Goal: Task Accomplishment & Management: Manage account settings

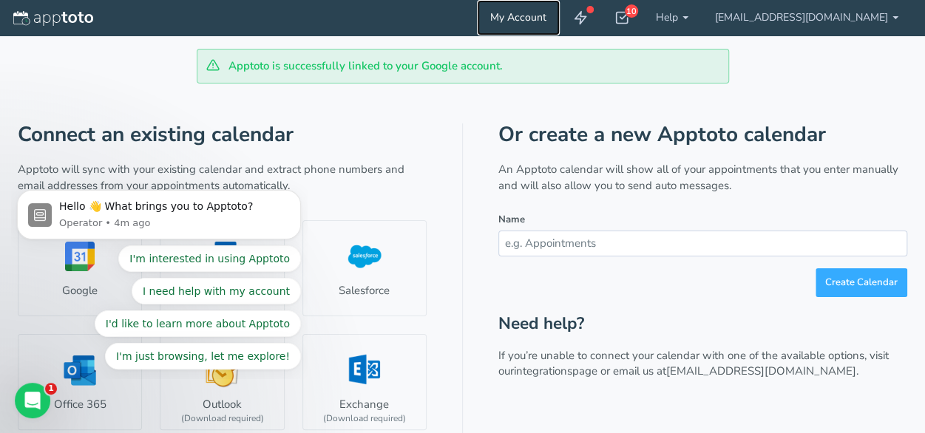
click at [554, 19] on link "My Account" at bounding box center [518, 17] width 83 height 35
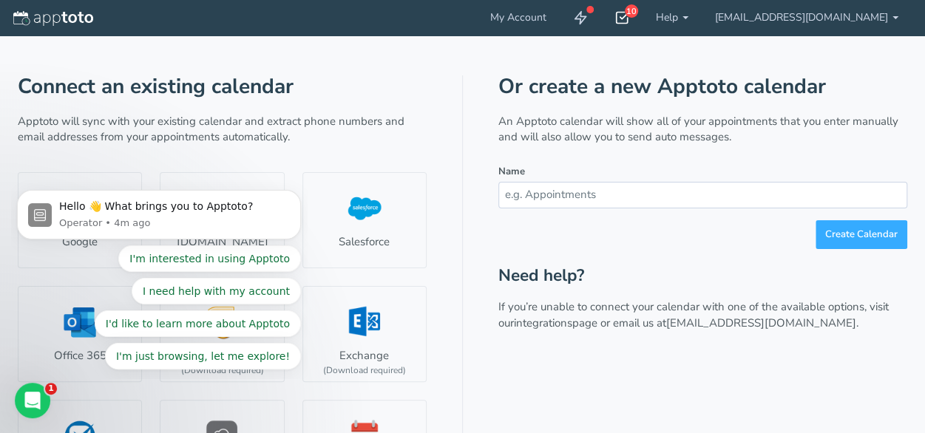
click at [638, 11] on div "10" at bounding box center [631, 10] width 13 height 13
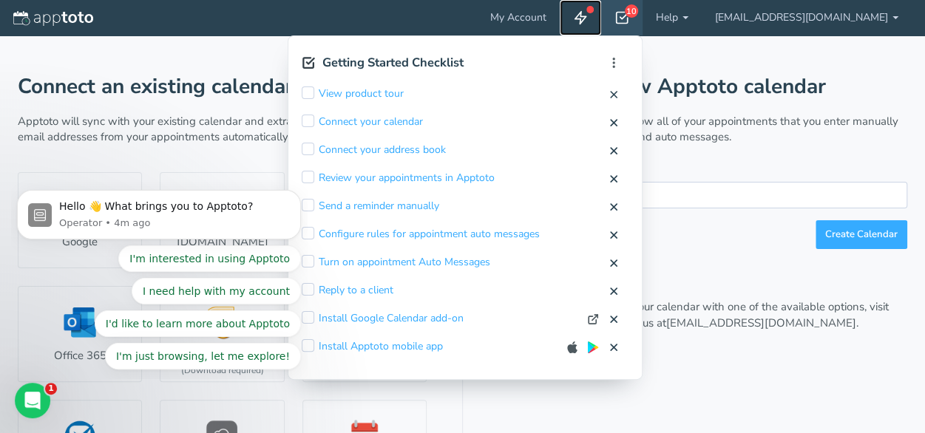
click at [586, 16] on use at bounding box center [580, 18] width 11 height 13
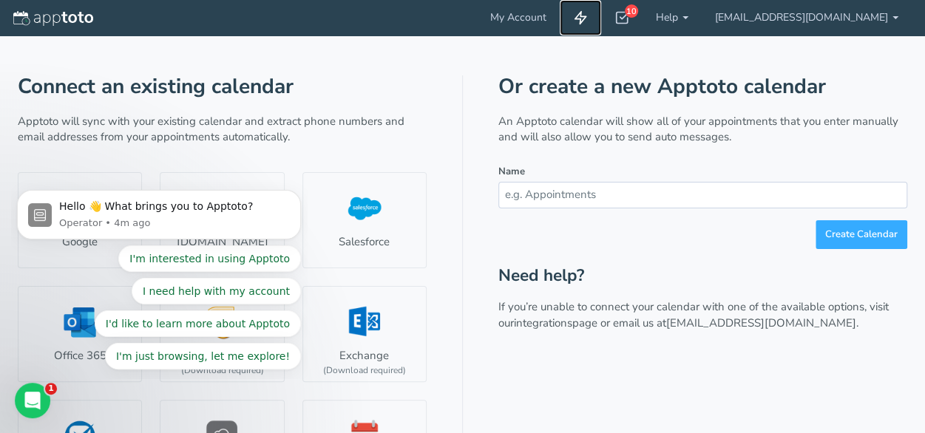
click at [586, 16] on use at bounding box center [580, 18] width 11 height 13
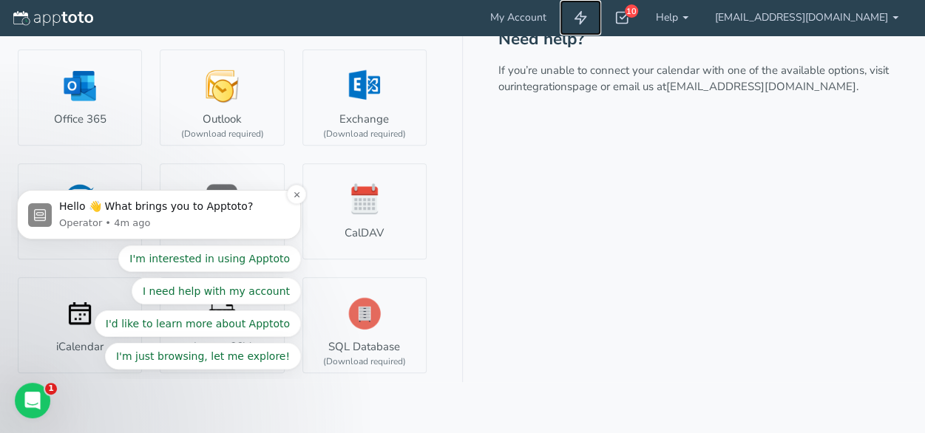
scroll to position [248, 0]
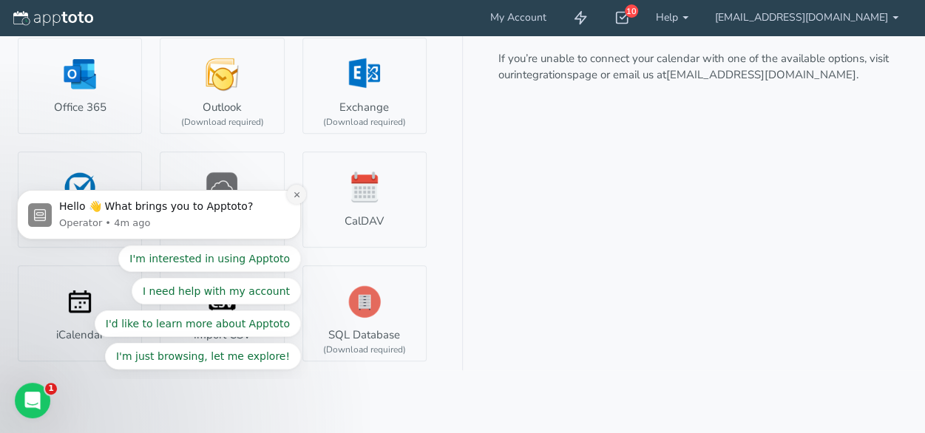
click at [294, 194] on icon "Dismiss notification" at bounding box center [297, 195] width 8 height 8
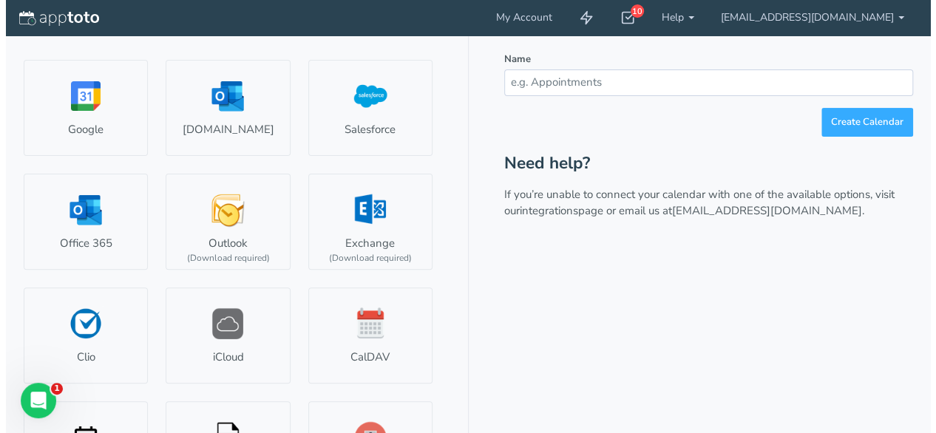
scroll to position [0, 0]
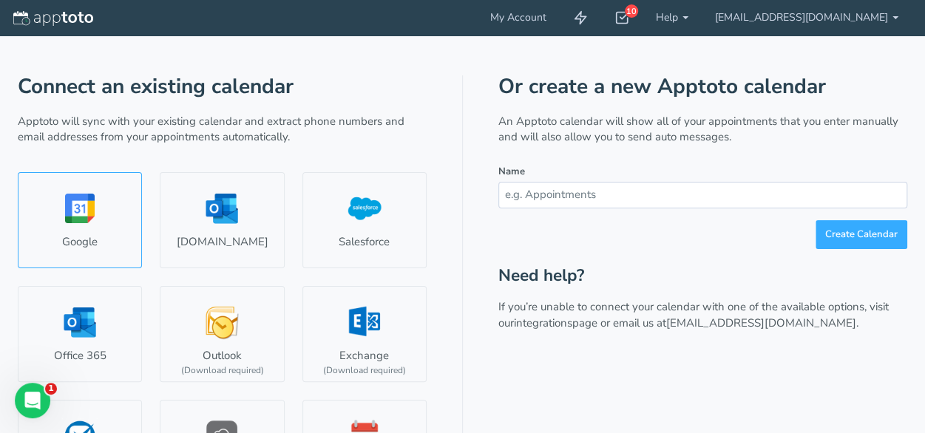
click at [67, 226] on link "Google" at bounding box center [80, 220] width 124 height 96
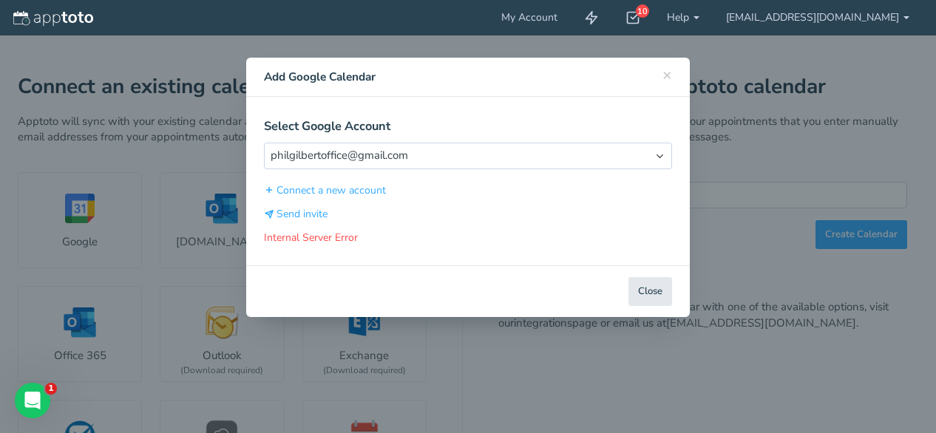
click at [339, 234] on p "Internal Server Error Hover your cursor over for more information." at bounding box center [468, 238] width 408 height 15
click at [186, 95] on div "× Close Add Google Calendar Select Google Account Select Account [EMAIL_ADDRESS…" at bounding box center [468, 216] width 936 height 433
click at [674, 75] on div "× Close Add Google Calendar" at bounding box center [468, 77] width 444 height 39
click at [663, 80] on span "×" at bounding box center [668, 74] width 10 height 21
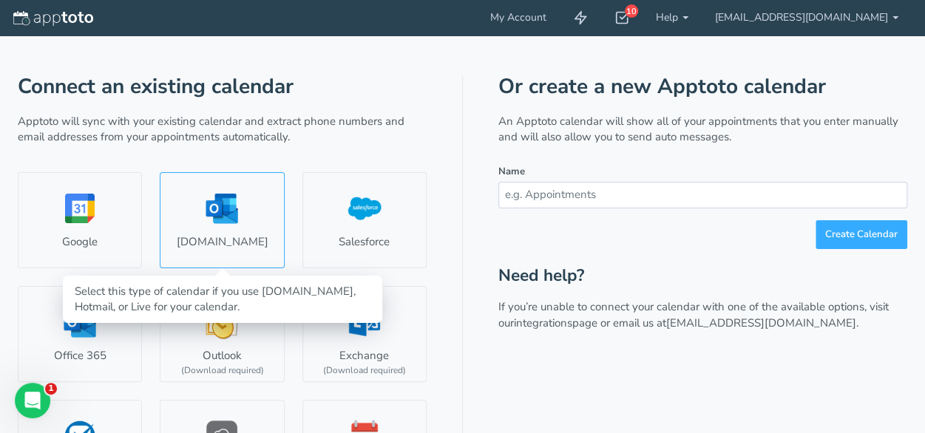
click at [217, 213] on link "[DOMAIN_NAME]" at bounding box center [222, 220] width 124 height 96
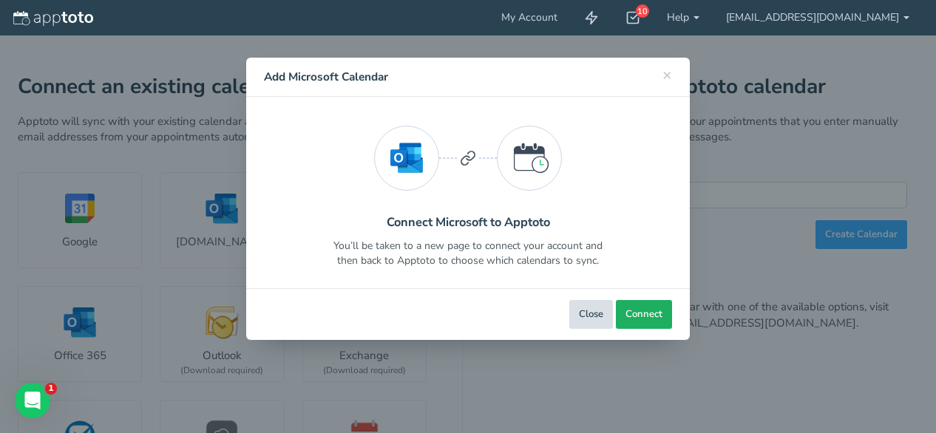
drag, startPoint x: 644, startPoint y: 313, endPoint x: 583, endPoint y: 317, distance: 60.8
click at [583, 317] on div "Close Back Next Back Connect Connect Calendar" at bounding box center [468, 314] width 444 height 52
click at [583, 317] on button "Close" at bounding box center [591, 314] width 44 height 29
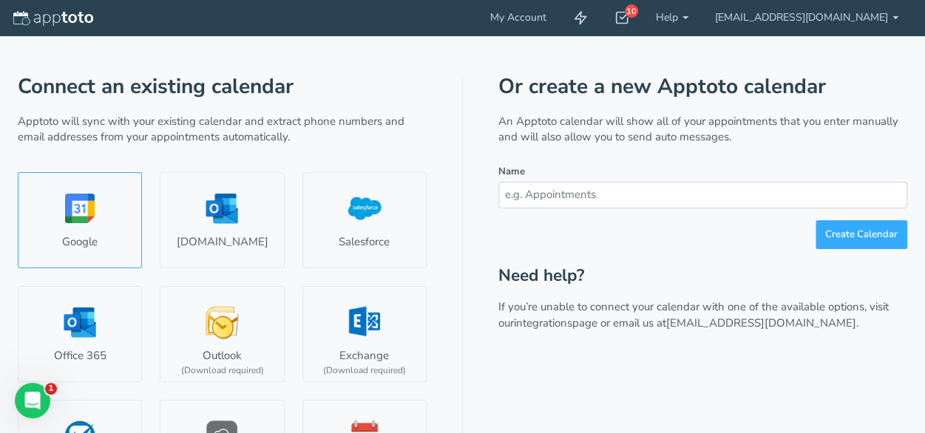
click at [55, 202] on link "Google" at bounding box center [80, 220] width 124 height 96
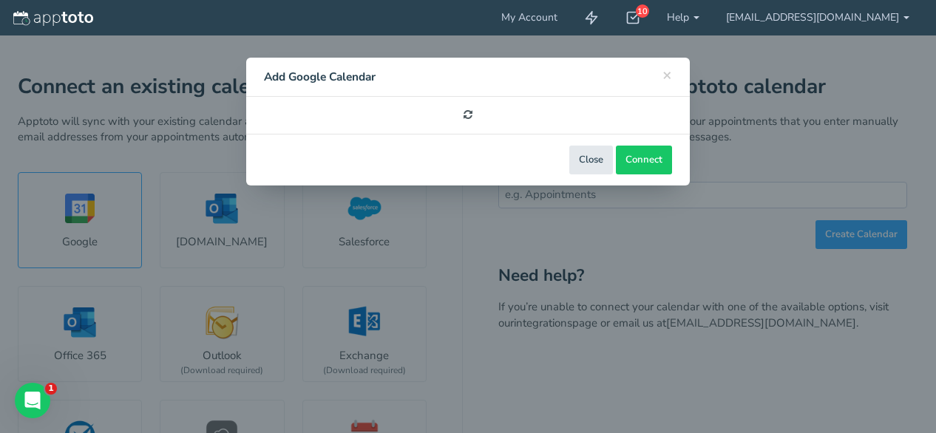
select select "number:58196"
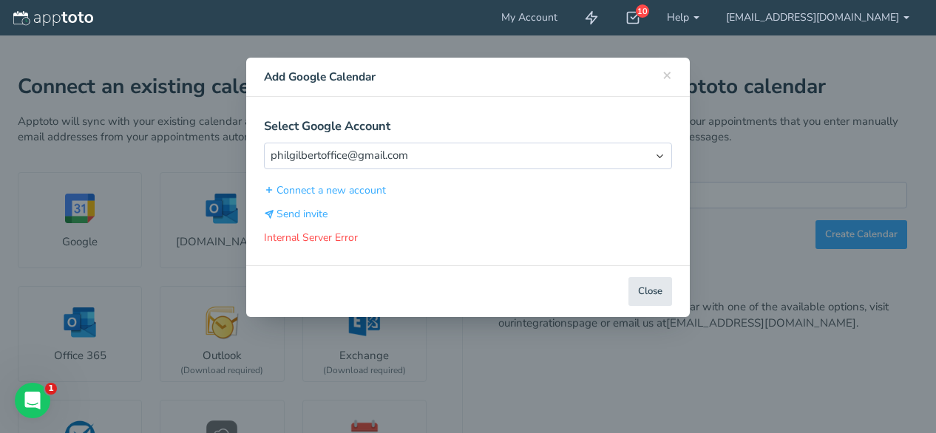
click at [297, 241] on p "Internal Server Error Hover your cursor over for more information." at bounding box center [468, 238] width 408 height 15
click at [287, 225] on div "Select Google Account Select Account [EMAIL_ADDRESS][DOMAIN_NAME] Connect a new…" at bounding box center [468, 181] width 444 height 169
click at [286, 209] on button "Send invite" at bounding box center [296, 214] width 64 height 16
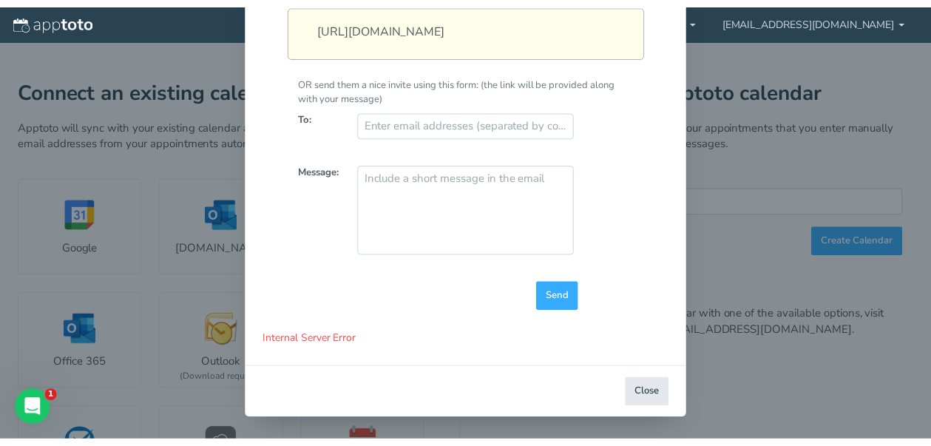
scroll to position [240, 0]
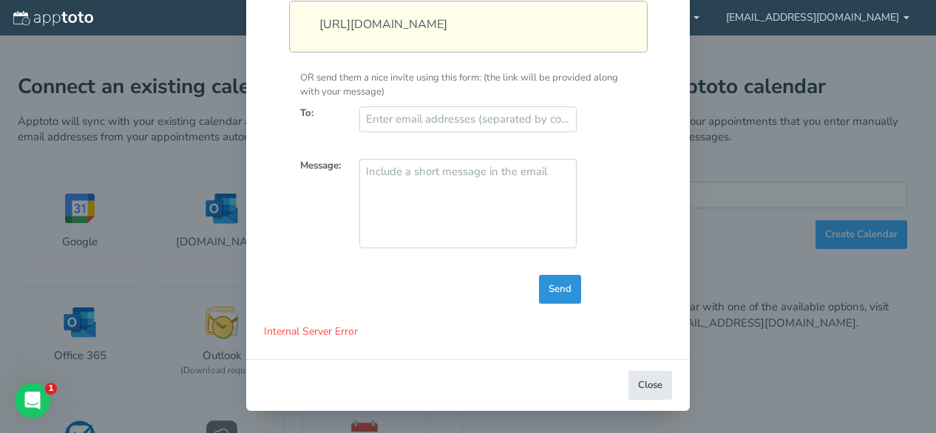
click at [549, 286] on span "Send" at bounding box center [560, 289] width 23 height 14
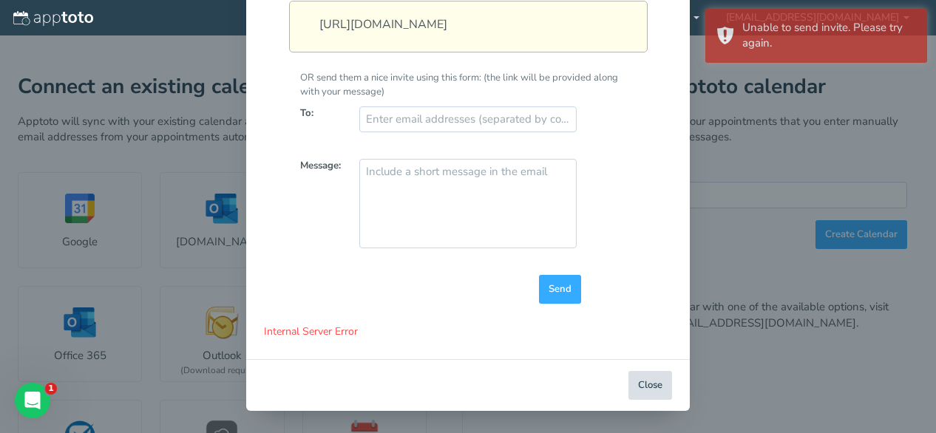
click at [645, 372] on button "Close" at bounding box center [651, 385] width 44 height 29
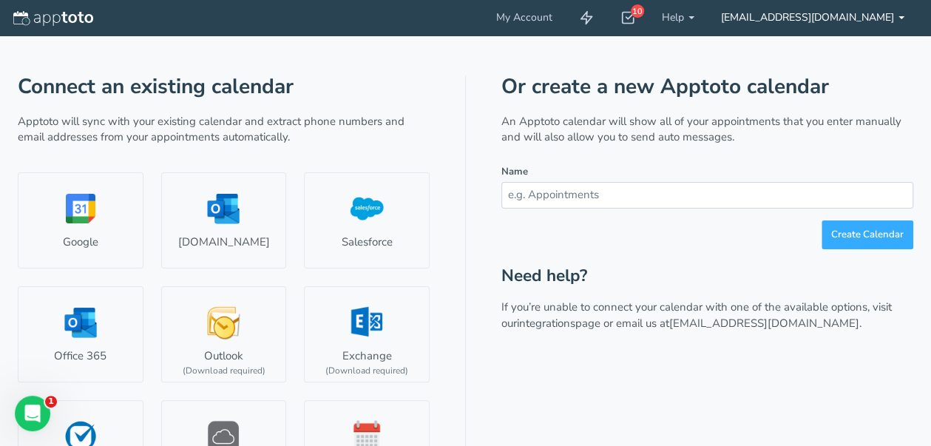
click at [827, 16] on link "[EMAIL_ADDRESS][DOMAIN_NAME]" at bounding box center [813, 17] width 210 height 35
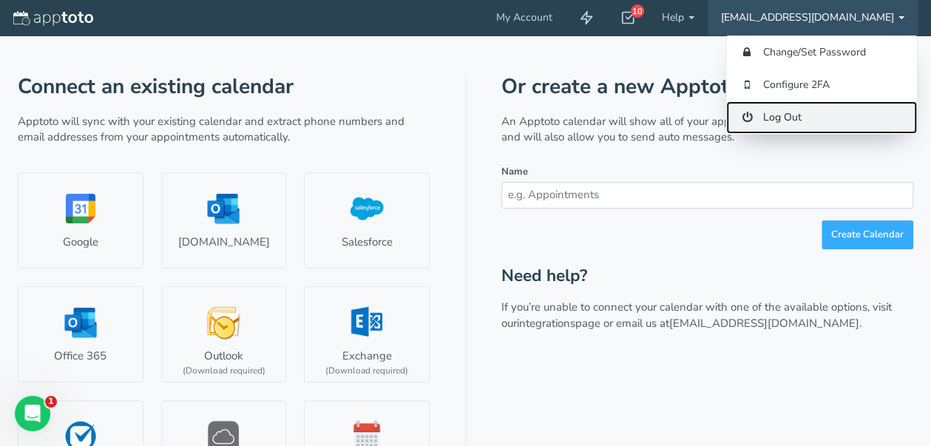
click at [791, 119] on link "Log Out" at bounding box center [821, 117] width 191 height 33
